Goal: Task Accomplishment & Management: Manage account settings

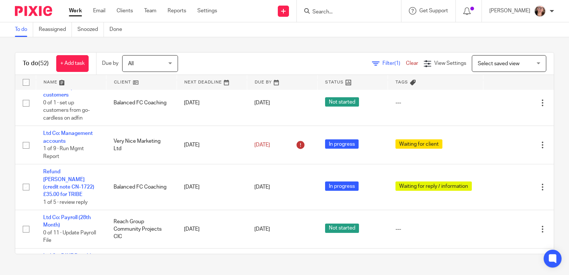
scroll to position [1096, 0]
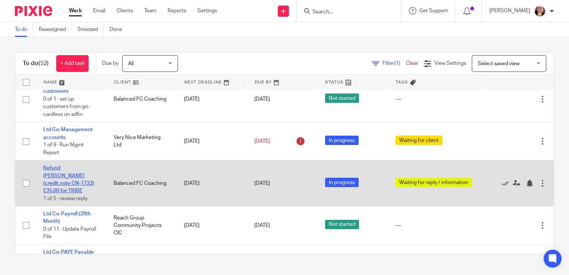
click at [77, 172] on link "Refund Paul Reed (credit note CN-1722) £35.00 for TRIBE" at bounding box center [68, 179] width 51 height 28
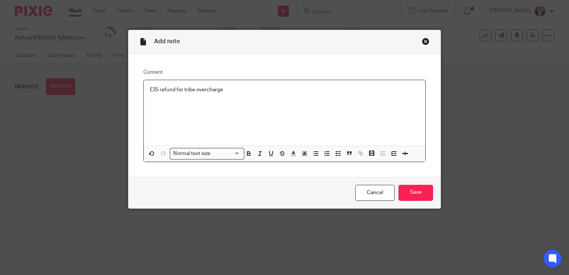
drag, startPoint x: 158, startPoint y: 103, endPoint x: 146, endPoint y: 103, distance: 11.5
click at [411, 189] on input "Save" at bounding box center [415, 193] width 35 height 16
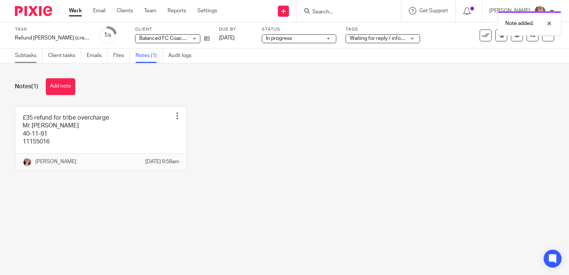
click at [34, 59] on link "Subtasks" at bounding box center [29, 55] width 28 height 15
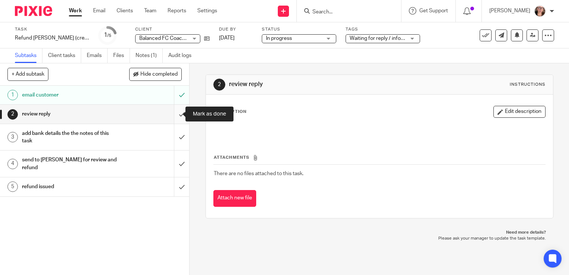
click at [179, 116] on input "submit" at bounding box center [94, 114] width 189 height 19
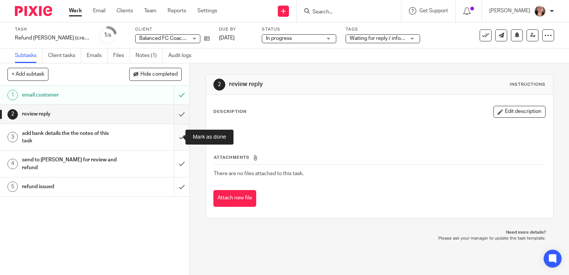
click at [173, 135] on input "submit" at bounding box center [94, 137] width 189 height 26
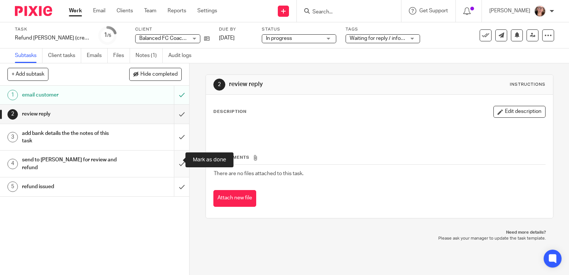
click at [172, 156] on input "submit" at bounding box center [94, 163] width 189 height 26
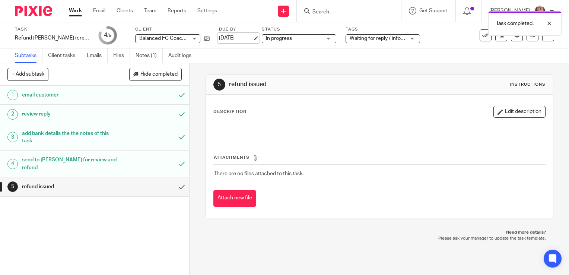
click at [233, 38] on link "[DATE]" at bounding box center [235, 38] width 33 height 8
click at [530, 36] on link at bounding box center [532, 35] width 12 height 12
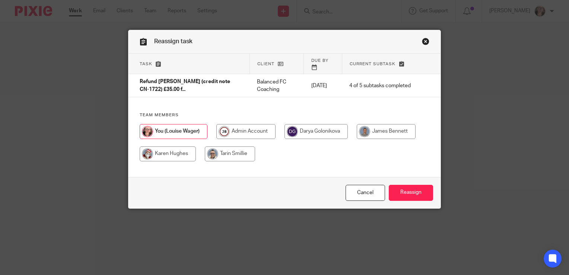
click at [372, 127] on input "radio" at bounding box center [386, 131] width 59 height 15
radio input "true"
click at [390, 193] on input "Reassign" at bounding box center [411, 193] width 44 height 16
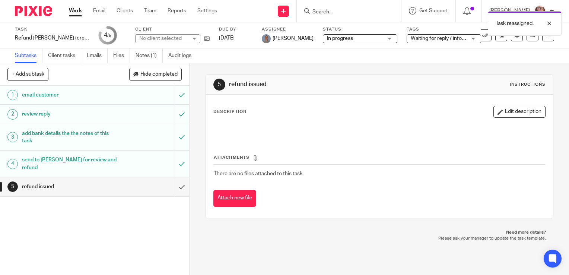
click at [71, 8] on link "Work" at bounding box center [75, 10] width 13 height 7
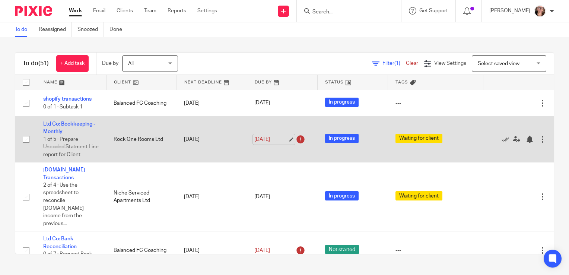
click at [269, 138] on link "13 Aug 2025" at bounding box center [270, 139] width 33 height 8
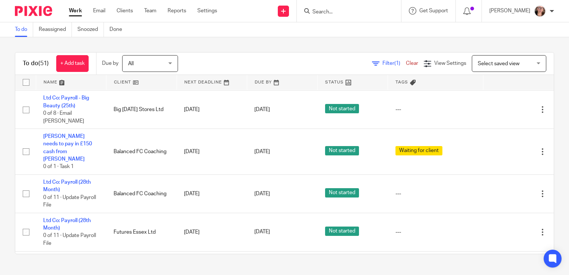
scroll to position [1403, 0]
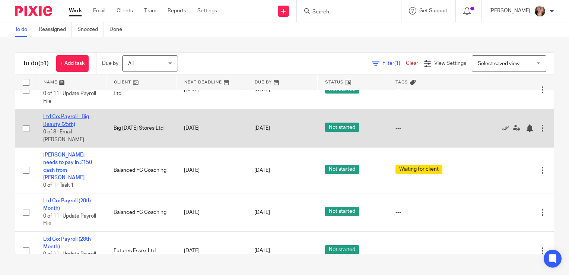
click at [66, 118] on link "Ltd Co: Payroll - Big Beauty (25th)" at bounding box center [66, 120] width 46 height 13
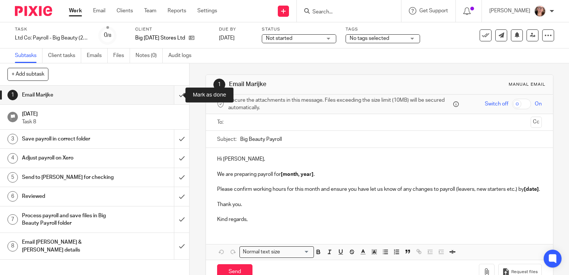
click at [174, 96] on input "submit" at bounding box center [94, 95] width 189 height 19
click at [234, 124] on input "text" at bounding box center [379, 122] width 296 height 9
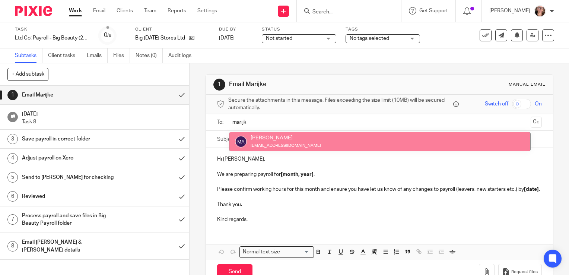
type input "marijk"
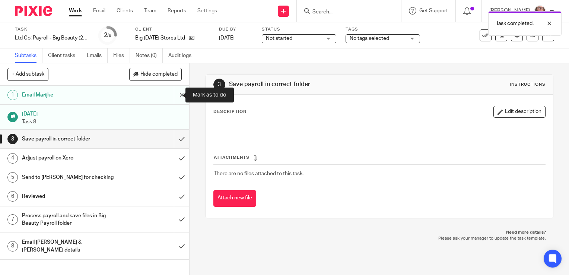
click at [176, 96] on input "submit" at bounding box center [94, 95] width 189 height 19
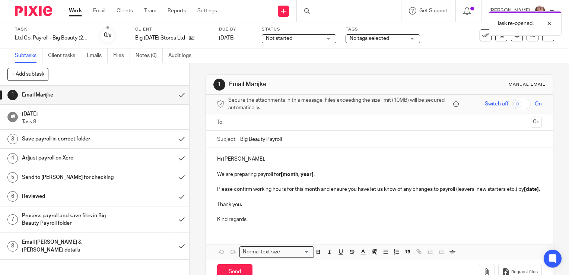
click at [305, 41] on span "Not started" at bounding box center [294, 39] width 56 height 8
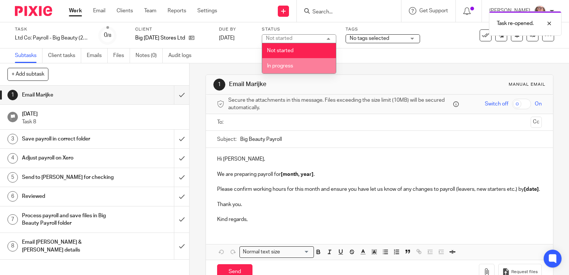
click at [291, 67] on span "In progress" at bounding box center [280, 65] width 26 height 5
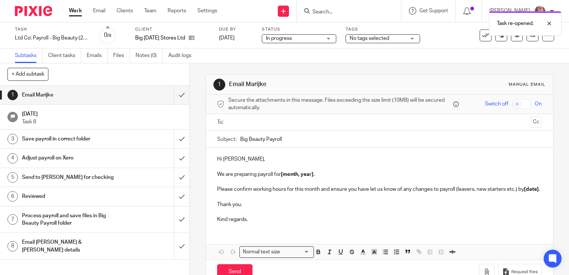
click at [358, 38] on span "No tags selected" at bounding box center [368, 38] width 39 height 5
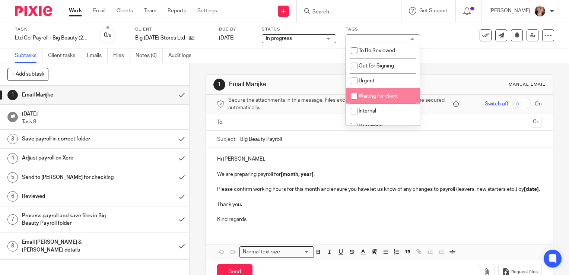
click at [362, 97] on span "Waiting for client" at bounding box center [377, 95] width 39 height 5
checkbox input "true"
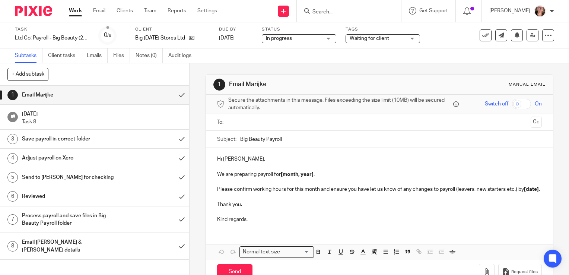
click at [311, 64] on div "1 Email Marijke Manual email Secure the attachments in this message. Files exce…" at bounding box center [379, 179] width 348 height 232
click at [263, 118] on input "text" at bounding box center [379, 122] width 296 height 9
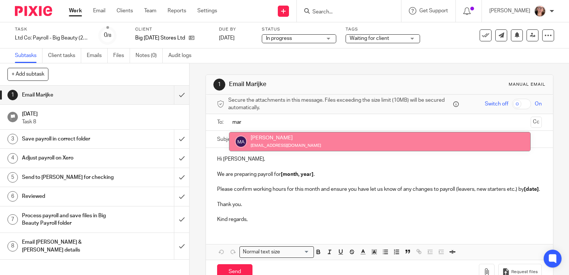
type input "mar"
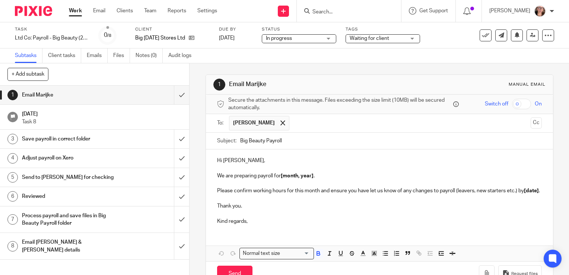
click at [312, 175] on strong "[month, year]" at bounding box center [297, 175] width 33 height 5
click at [231, 194] on p "Please confirm working hours for this month and ensure you have let us know of …" at bounding box center [379, 190] width 325 height 7
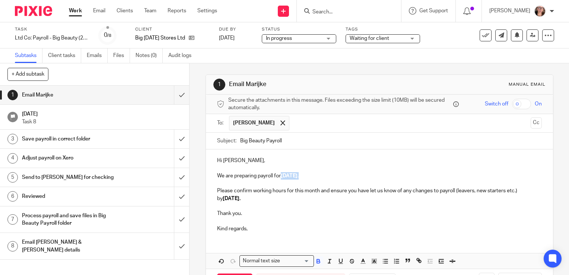
drag, startPoint x: 281, startPoint y: 173, endPoint x: 313, endPoint y: 177, distance: 31.8
click at [313, 177] on p "We are preparing payroll for August 2025 ." at bounding box center [379, 175] width 325 height 7
click at [317, 261] on icon "button" at bounding box center [318, 261] width 7 height 7
click at [308, 229] on p "Kind regards," at bounding box center [379, 228] width 325 height 7
drag, startPoint x: 214, startPoint y: 197, endPoint x: 306, endPoint y: 197, distance: 91.6
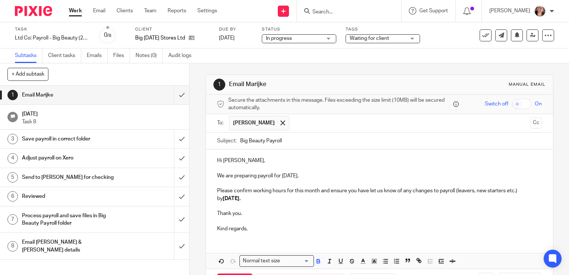
click at [306, 197] on div "Hi Marijke, We are preparing payroll for August 2025. Please confirm working ho…" at bounding box center [379, 193] width 347 height 89
click at [316, 261] on icon "button" at bounding box center [318, 261] width 7 height 7
click at [315, 224] on p at bounding box center [379, 220] width 325 height 7
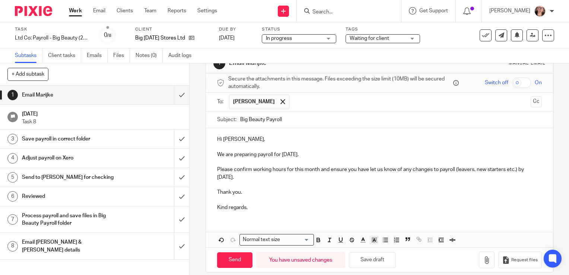
scroll to position [22, 0]
click at [228, 254] on input "Send" at bounding box center [234, 260] width 35 height 16
type input "Sent"
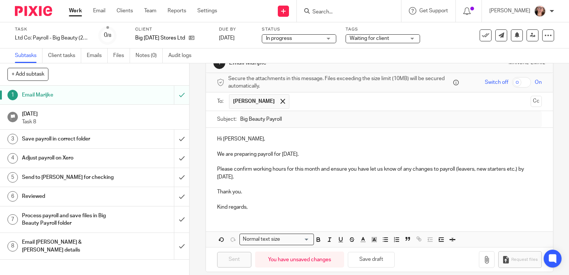
click at [75, 10] on link "Work" at bounding box center [75, 10] width 13 height 7
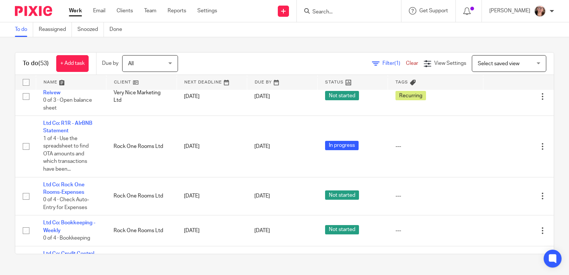
scroll to position [754, 0]
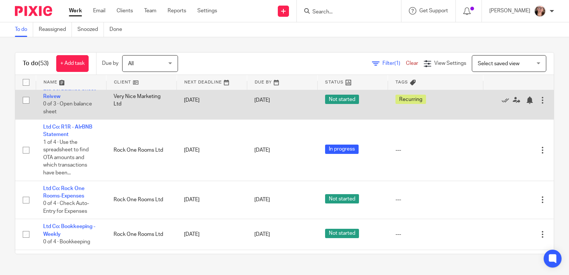
drag, startPoint x: 377, startPoint y: 134, endPoint x: 119, endPoint y: 97, distance: 260.9
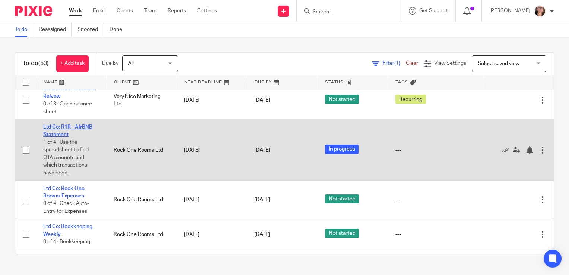
click at [58, 124] on link "Ltd Co: R1R - AIrBNB Statement" at bounding box center [67, 130] width 49 height 13
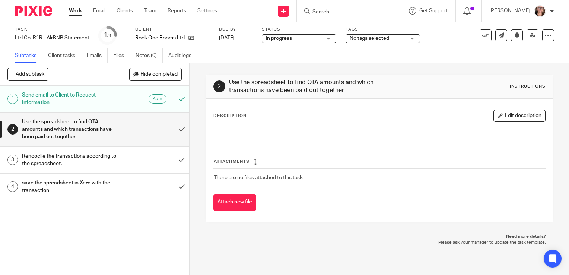
click at [71, 14] on link "Work" at bounding box center [75, 10] width 13 height 7
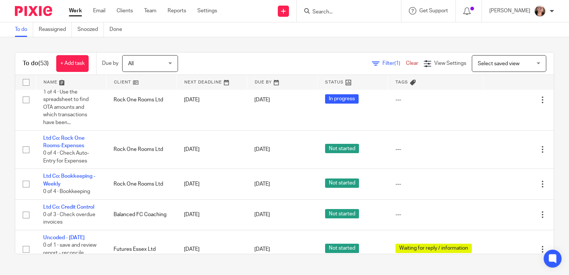
scroll to position [812, 0]
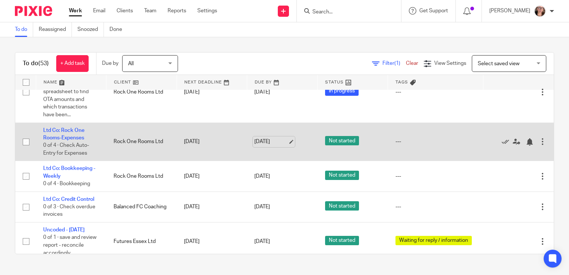
click at [263, 142] on link "14 Aug 2025" at bounding box center [270, 142] width 33 height 8
click at [80, 132] on link "Ltd Co: Rock One Rooms-Expenses" at bounding box center [63, 134] width 41 height 13
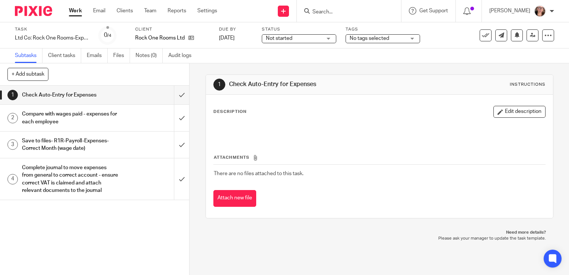
drag, startPoint x: 319, startPoint y: 37, endPoint x: 367, endPoint y: 41, distance: 48.5
click at [367, 41] on div "Task Ltd Co: Rock One Rooms-Expenses Save Ltd Co: Rock One Rooms-Expenses 0 /4 …" at bounding box center [239, 35] width 449 height 18
click at [403, 42] on span "No tags selected" at bounding box center [377, 39] width 56 height 8
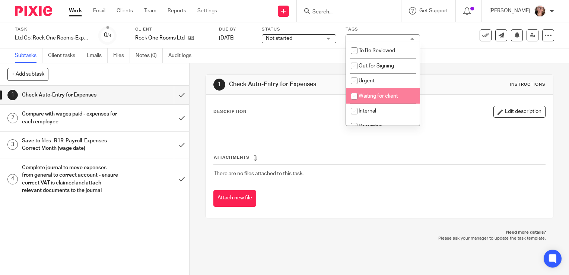
click at [378, 102] on li "Waiting for client" at bounding box center [383, 95] width 74 height 15
checkbox input "true"
click at [324, 74] on div "1 Check Auto-Entry for Expenses Instructions Description Edit description Attac…" at bounding box center [379, 146] width 348 height 166
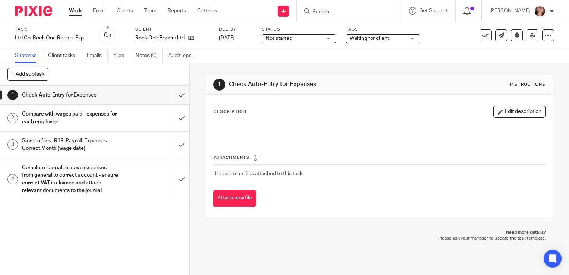
click at [74, 11] on link "Work" at bounding box center [75, 10] width 13 height 7
